Goal: Task Accomplishment & Management: Manage account settings

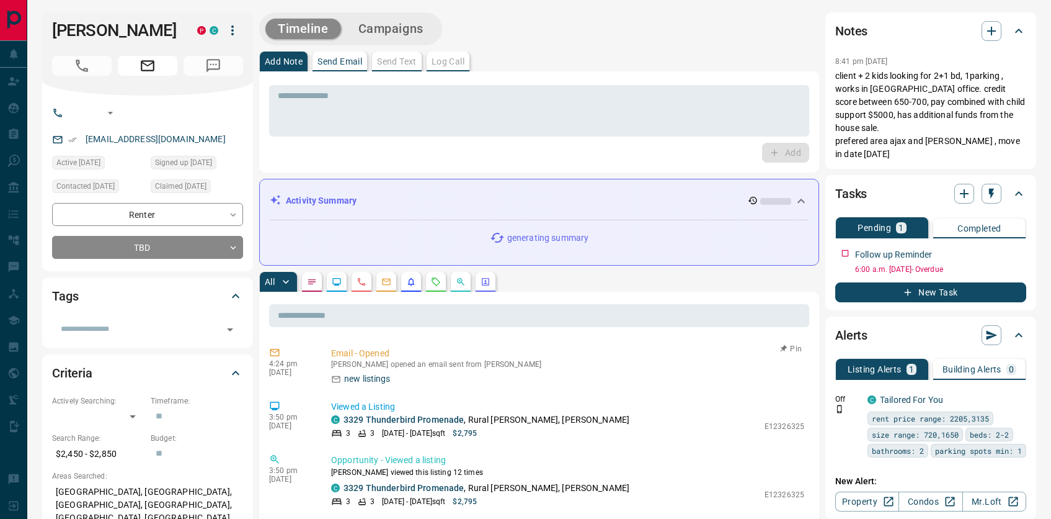
click at [367, 385] on p "new listings" at bounding box center [367, 378] width 47 height 13
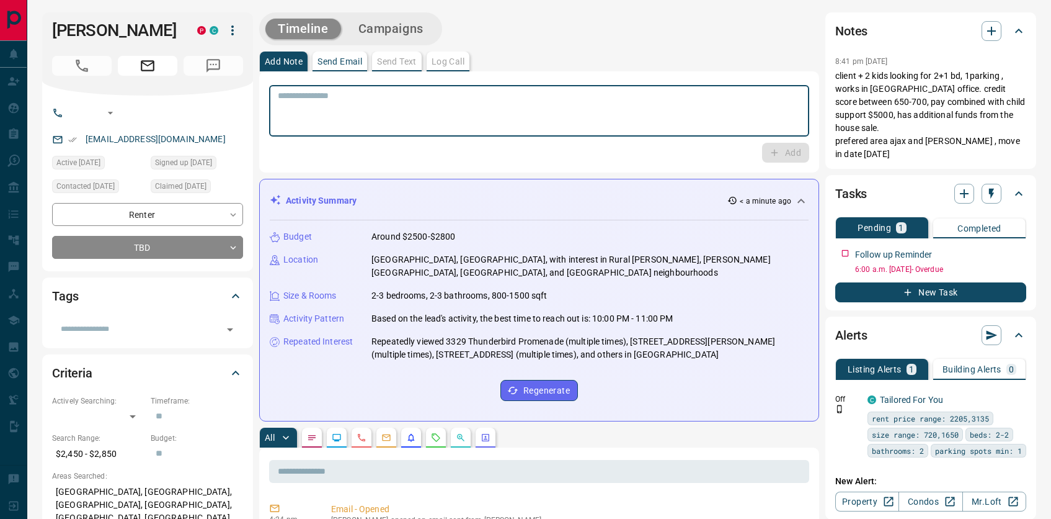
click at [414, 120] on textarea at bounding box center [539, 111] width 523 height 41
click at [341, 129] on textarea at bounding box center [539, 111] width 523 height 41
click at [426, 56] on div "Add Note Send Email Send Text Log Call" at bounding box center [539, 61] width 560 height 20
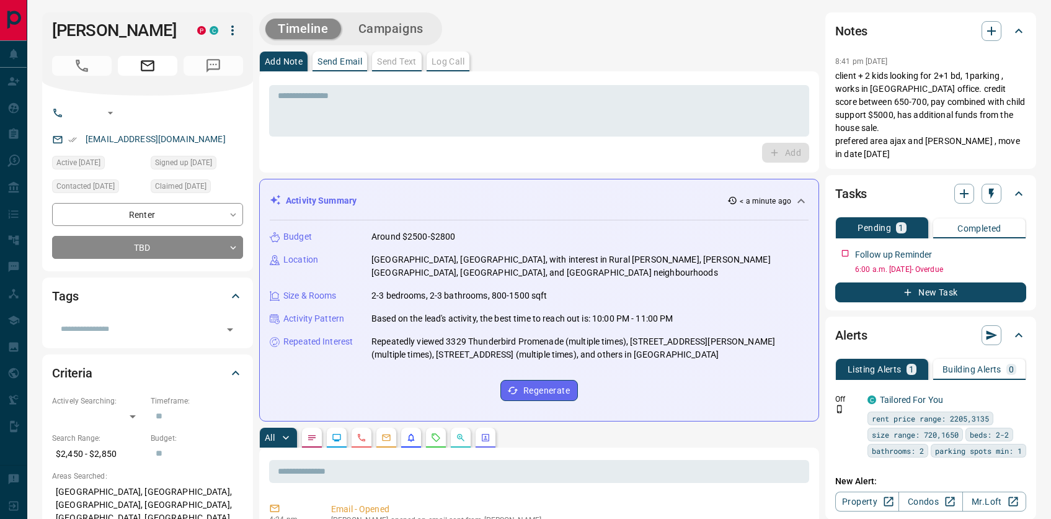
click at [455, 58] on div "Add Note Send Email Send Text Log Call" at bounding box center [539, 61] width 560 height 20
click at [411, 58] on div "Add Note Send Email Send Text Log Call" at bounding box center [539, 61] width 560 height 20
click at [448, 57] on div "Add Note Send Email Send Text Log Call" at bounding box center [539, 61] width 560 height 20
click at [399, 60] on div "Add Note Send Email Send Text Log Call" at bounding box center [539, 61] width 560 height 20
click at [453, 60] on div "Add Note Send Email Send Text Log Call" at bounding box center [539, 61] width 560 height 20
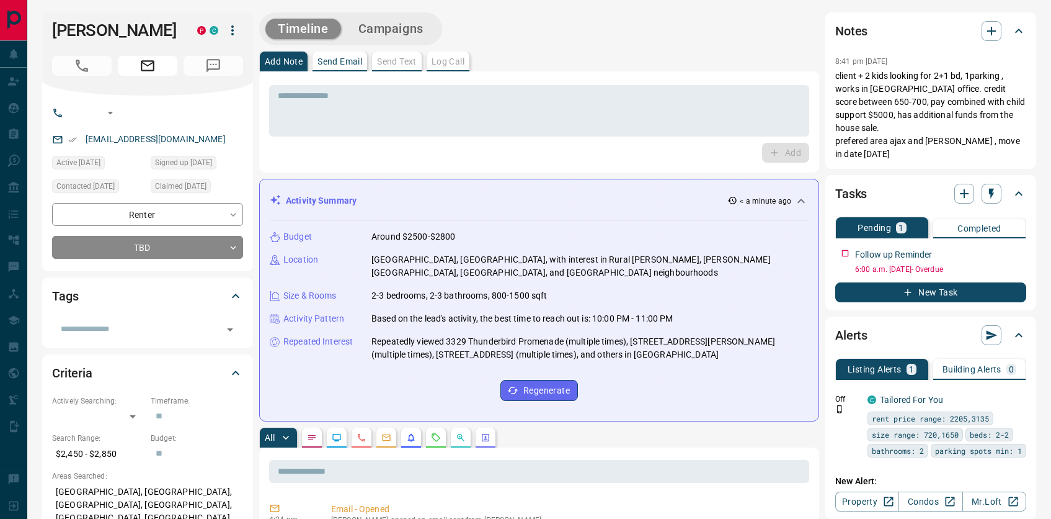
click at [403, 58] on div "Add Note Send Email Send Text Log Call" at bounding box center [539, 61] width 560 height 20
click at [458, 59] on div "Add Note Send Email Send Text Log Call" at bounding box center [539, 61] width 560 height 20
click at [429, 109] on textarea at bounding box center [539, 111] width 523 height 41
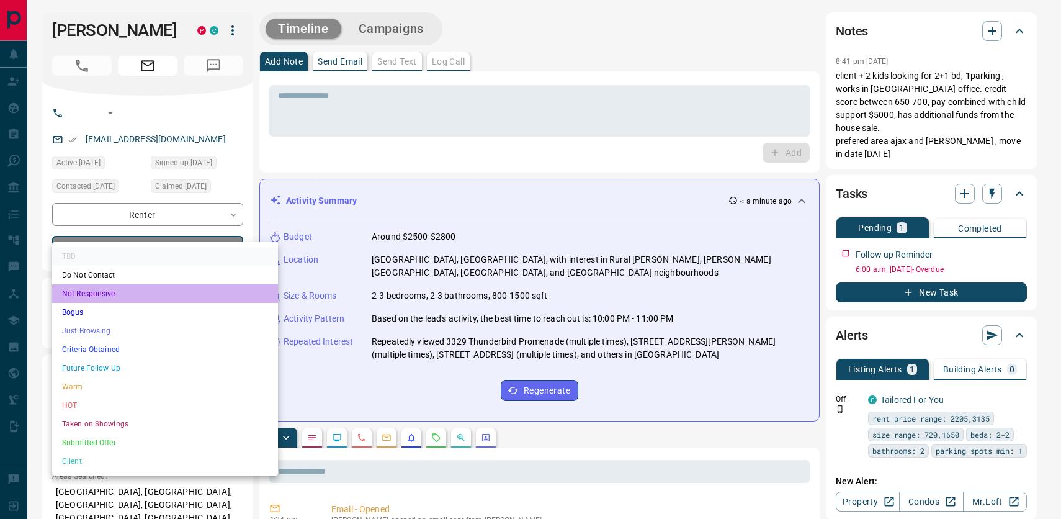
click at [101, 299] on li "Not Responsive" at bounding box center [165, 293] width 226 height 19
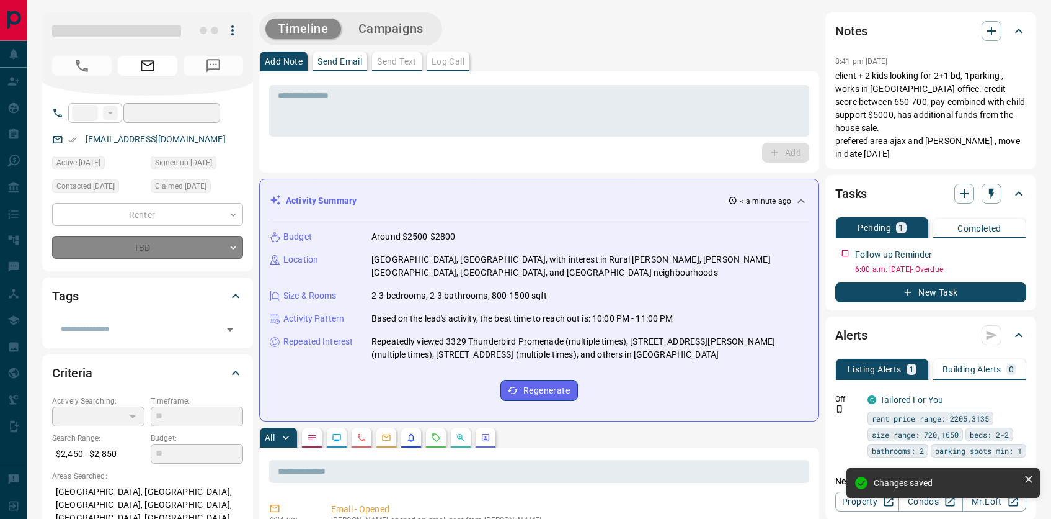
type input "*"
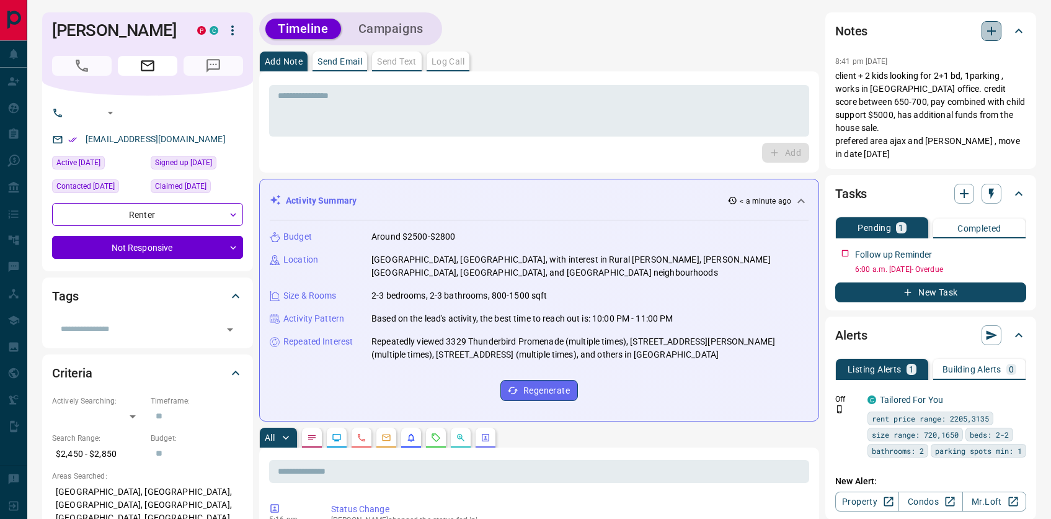
click at [989, 27] on icon "button" at bounding box center [991, 31] width 15 height 15
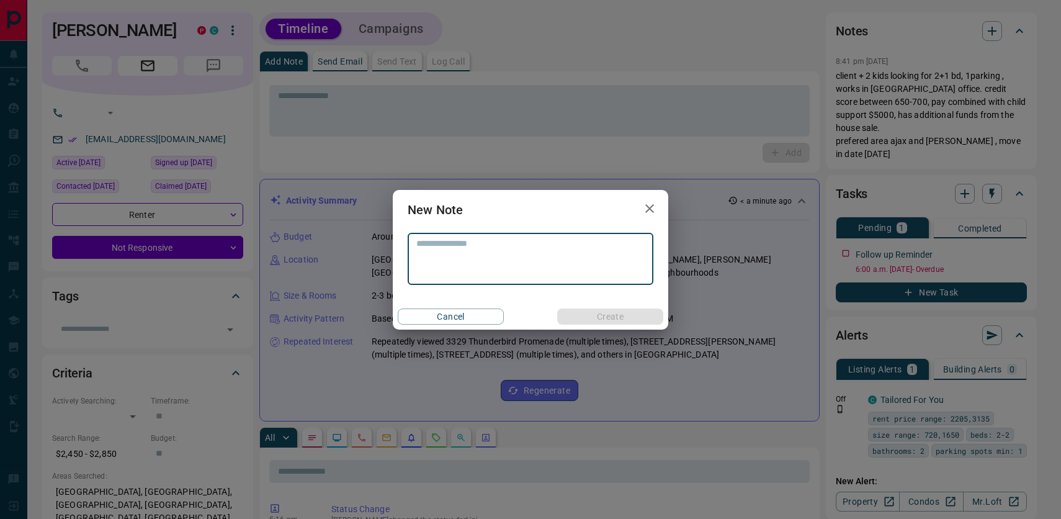
click at [540, 265] on textarea at bounding box center [530, 258] width 228 height 41
type textarea "**********"
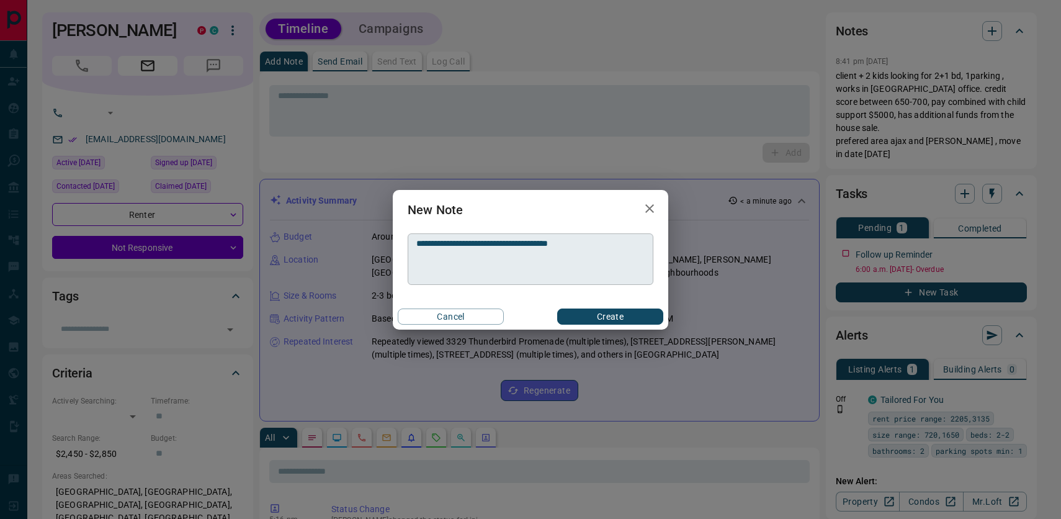
drag, startPoint x: 631, startPoint y: 319, endPoint x: 634, endPoint y: 264, distance: 55.3
click at [634, 265] on div "**********" at bounding box center [530, 260] width 275 height 140
click at [631, 317] on button "Create" at bounding box center [610, 316] width 106 height 16
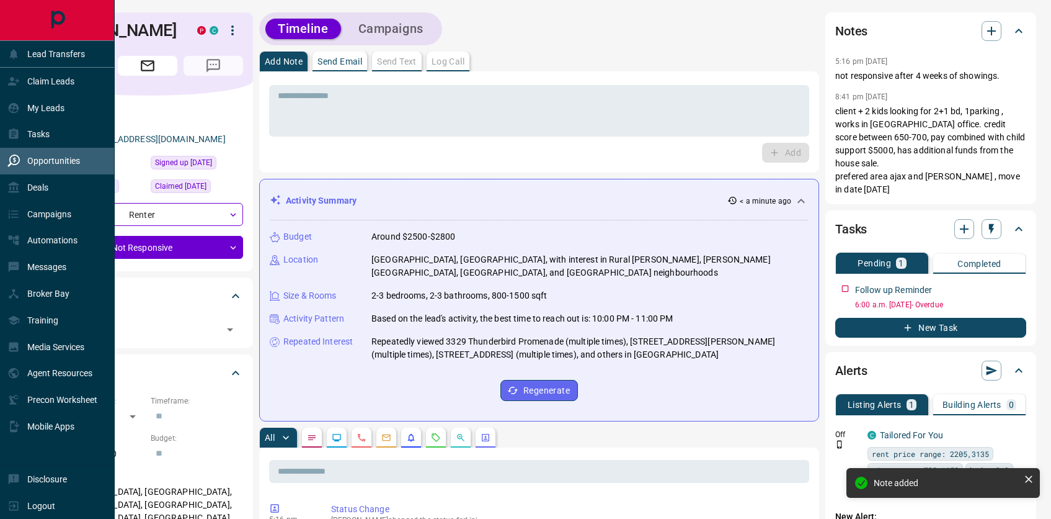
click at [77, 160] on p "Opportunities" at bounding box center [53, 161] width 53 height 10
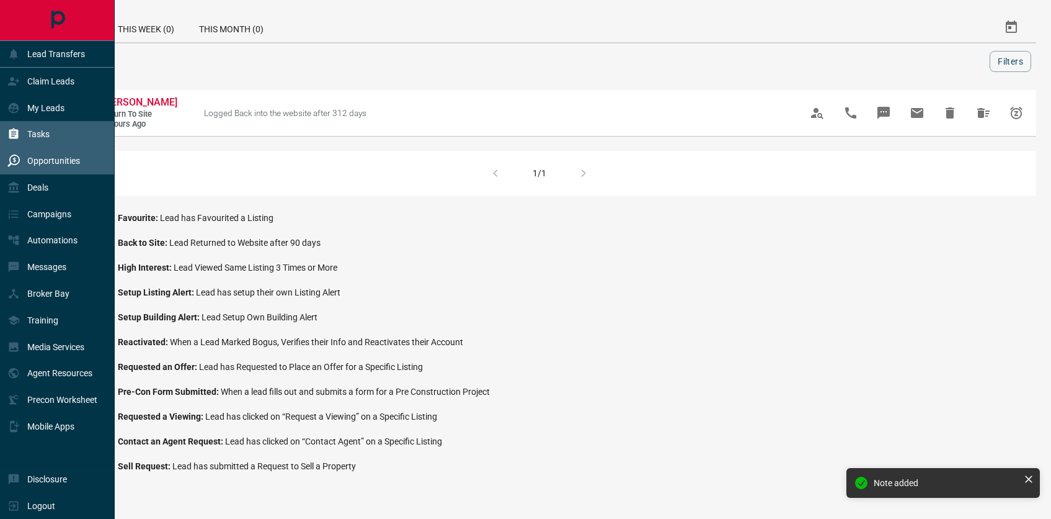
click at [76, 138] on div "Tasks" at bounding box center [57, 134] width 115 height 27
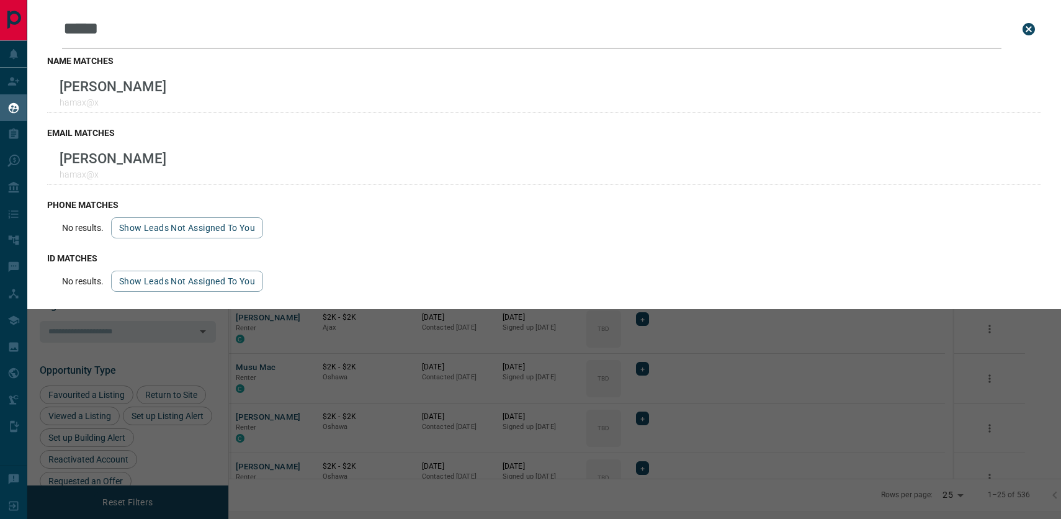
scroll to position [398, 817]
click at [303, 407] on div "Leads Search Bar ***** Search for a lead by name, email, phone, or id name matc…" at bounding box center [557, 259] width 1061 height 519
